Goal: Task Accomplishment & Management: Use online tool/utility

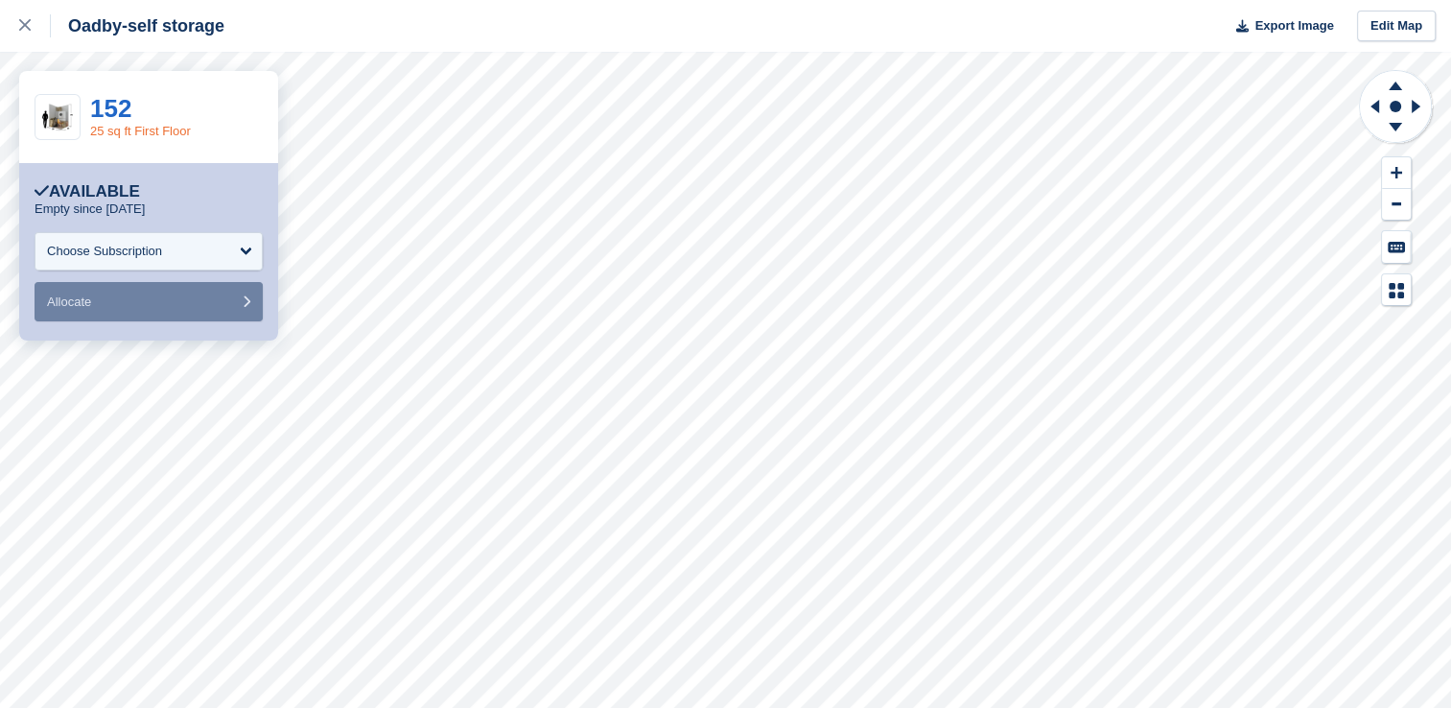
click at [127, 126] on link "25 sq ft First Floor" at bounding box center [140, 131] width 101 height 14
click at [228, 251] on div "Choose Subscription" at bounding box center [149, 251] width 228 height 38
click at [202, 244] on div "Choose Subscription" at bounding box center [149, 251] width 228 height 38
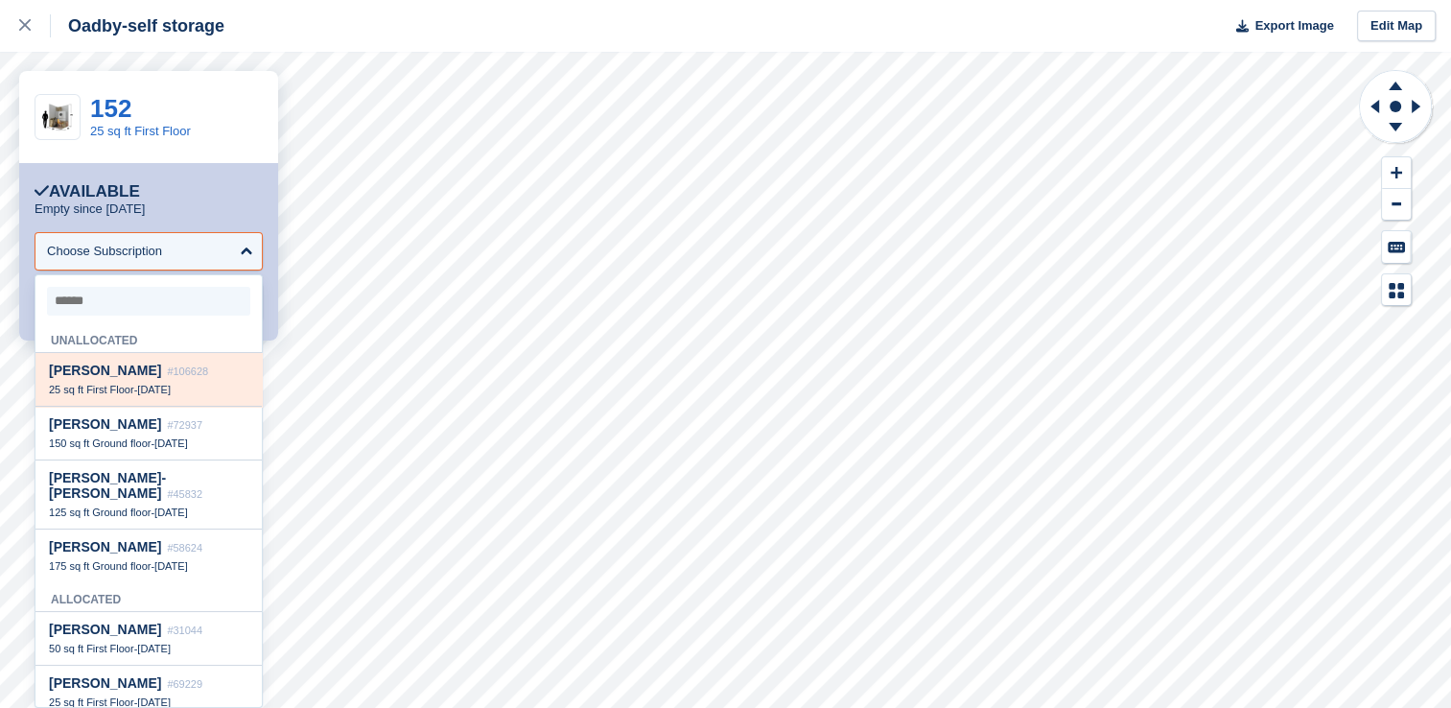
click at [169, 377] on span "#106628" at bounding box center [187, 371] width 41 height 12
select select "******"
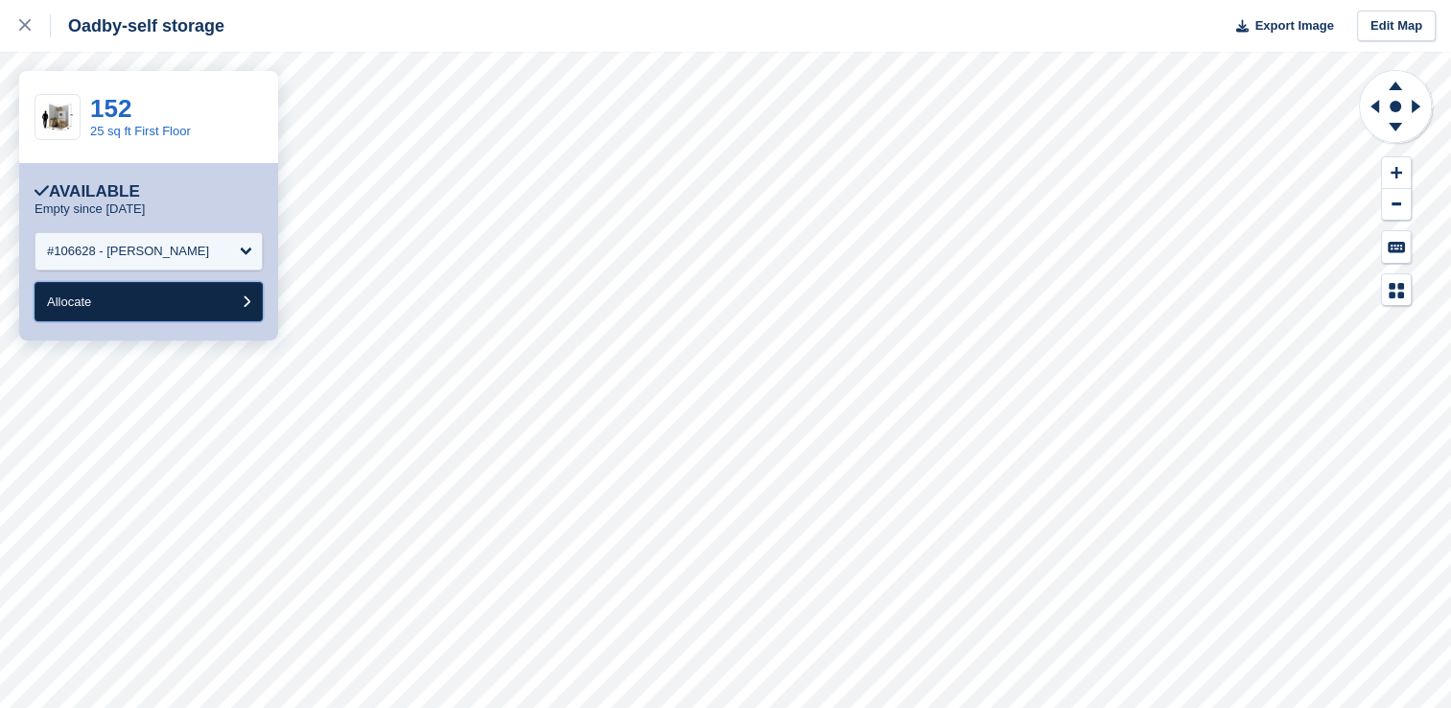
click at [165, 297] on button "Allocate" at bounding box center [149, 301] width 228 height 39
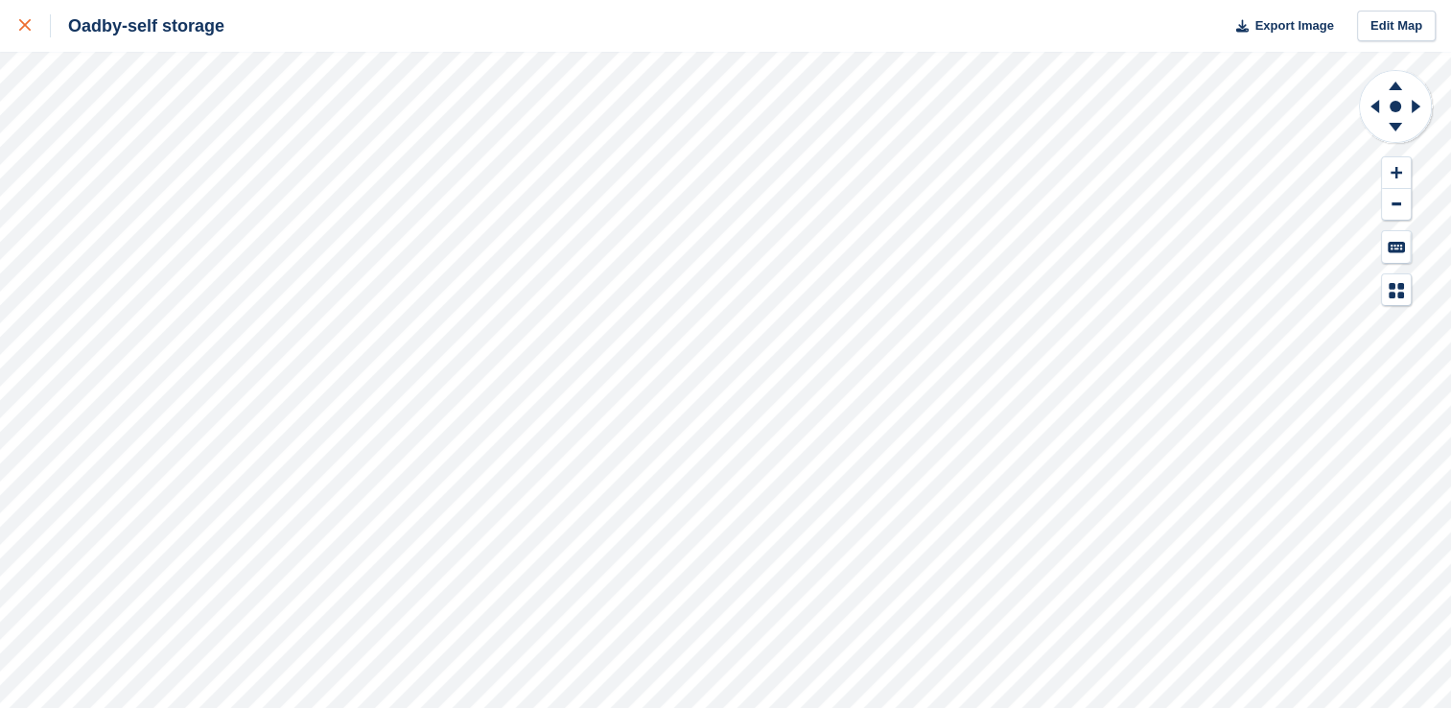
click at [21, 17] on div at bounding box center [35, 25] width 32 height 23
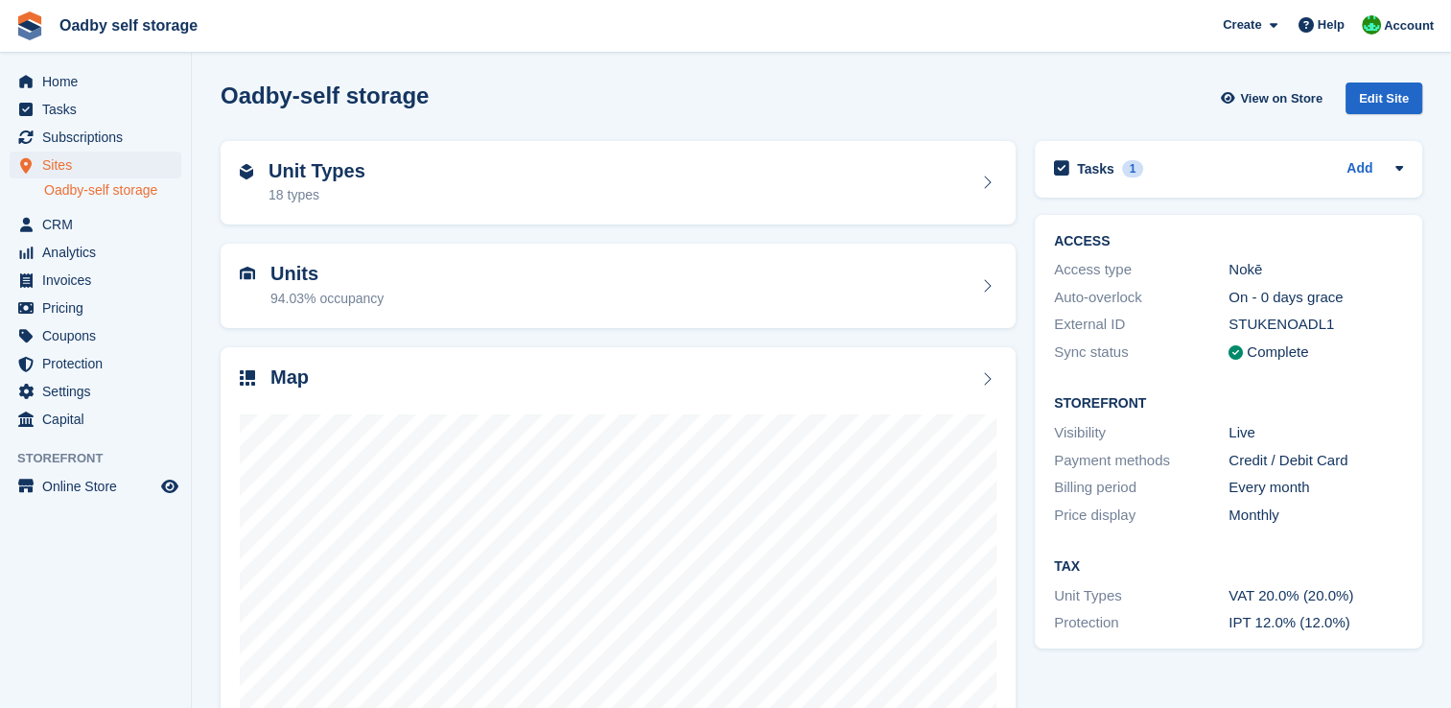
click at [1039, 119] on div "Oadby-self storage View on Store Edit Site" at bounding box center [821, 102] width 1221 height 59
